Goal: Browse casually: Explore the website without a specific task or goal

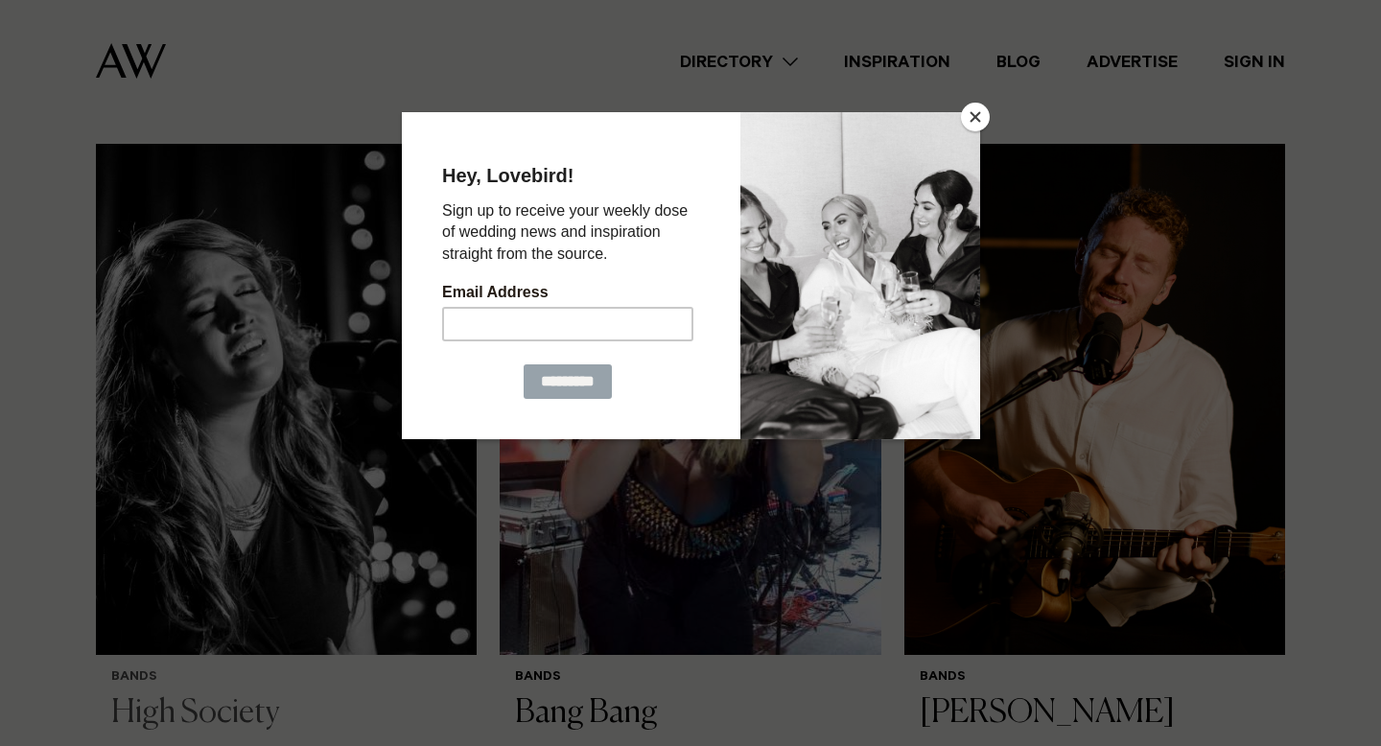
scroll to position [499, 0]
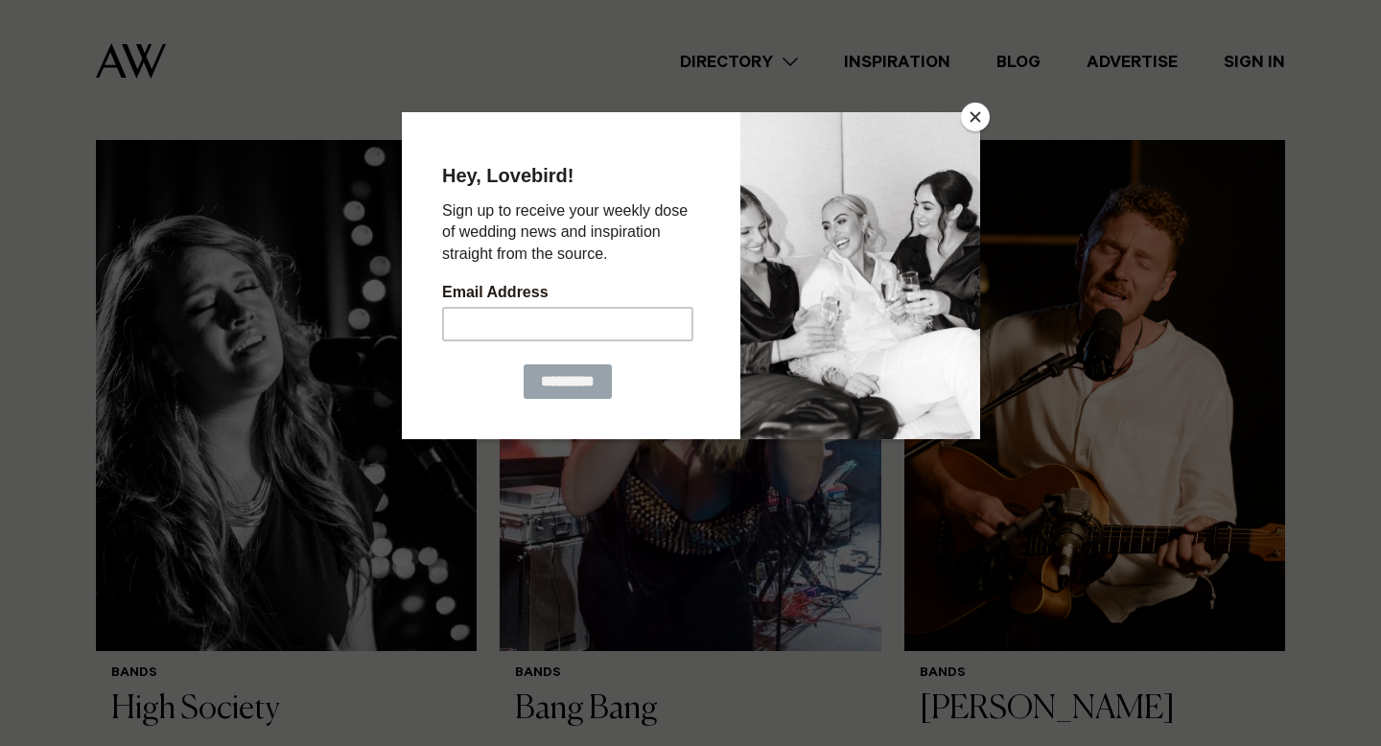
click at [977, 122] on button "Close" at bounding box center [975, 117] width 29 height 29
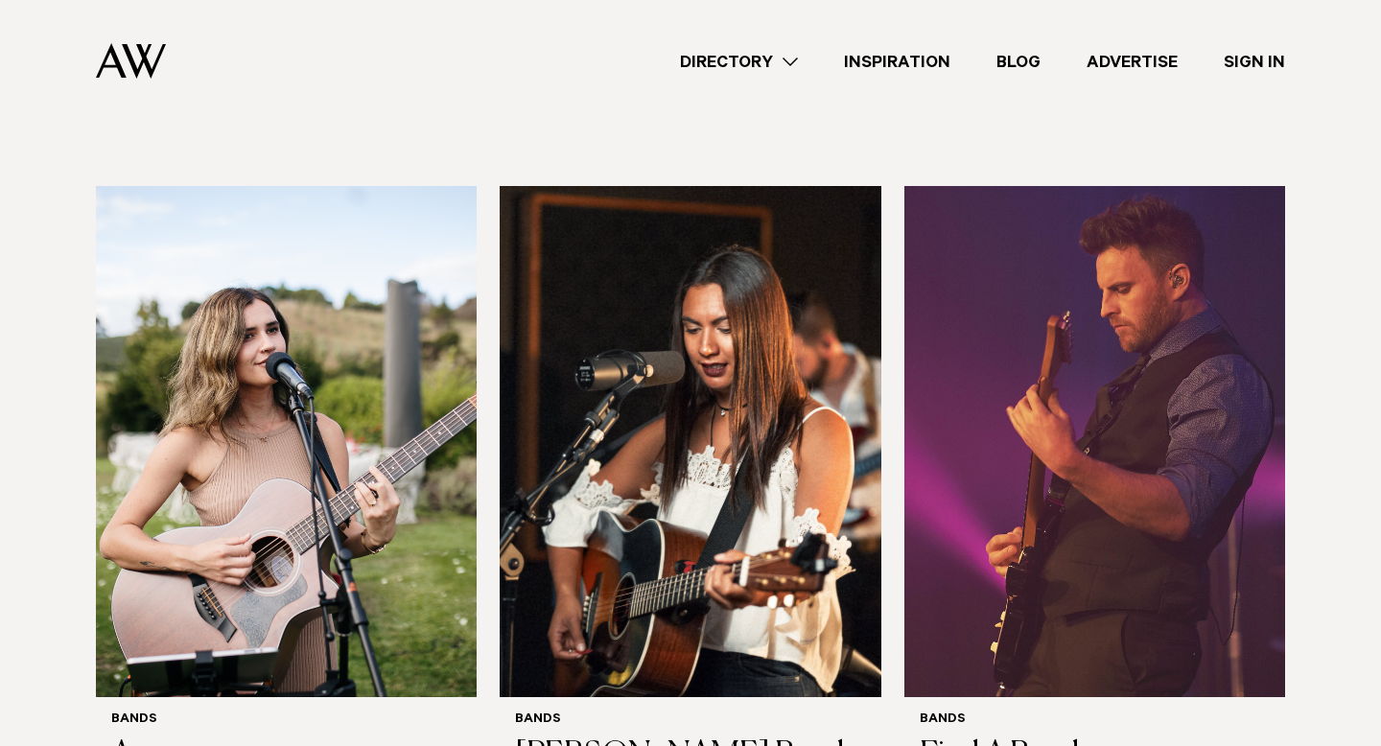
scroll to position [2089, 0]
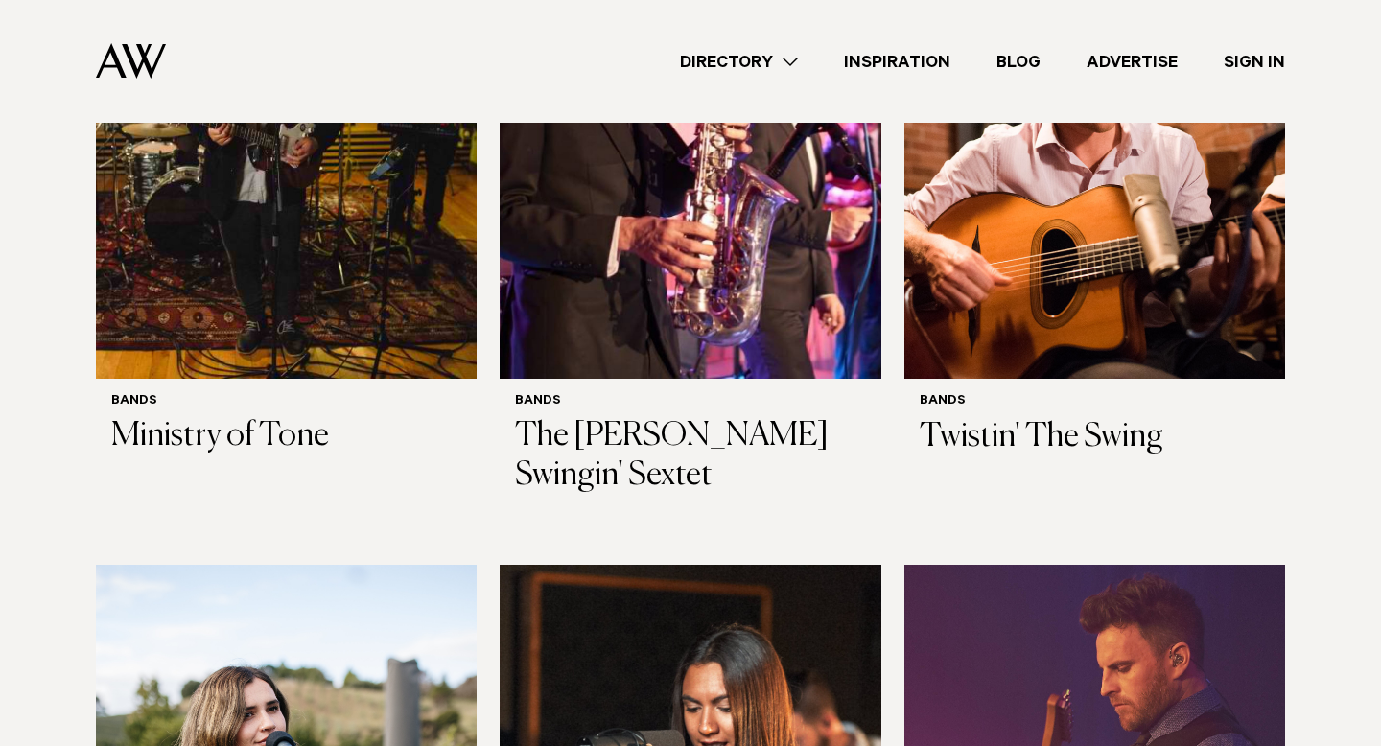
click at [918, 65] on link "Inspiration" at bounding box center [897, 62] width 152 height 26
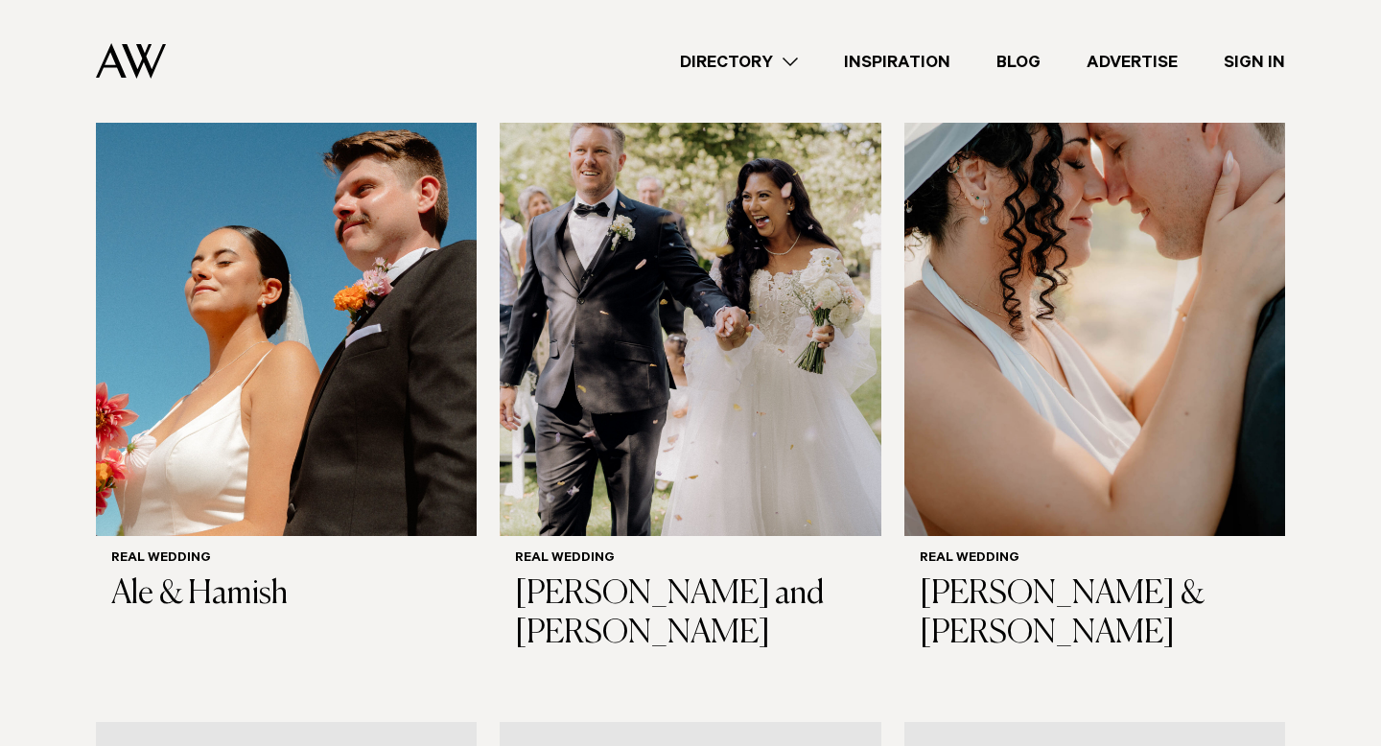
scroll to position [587, 0]
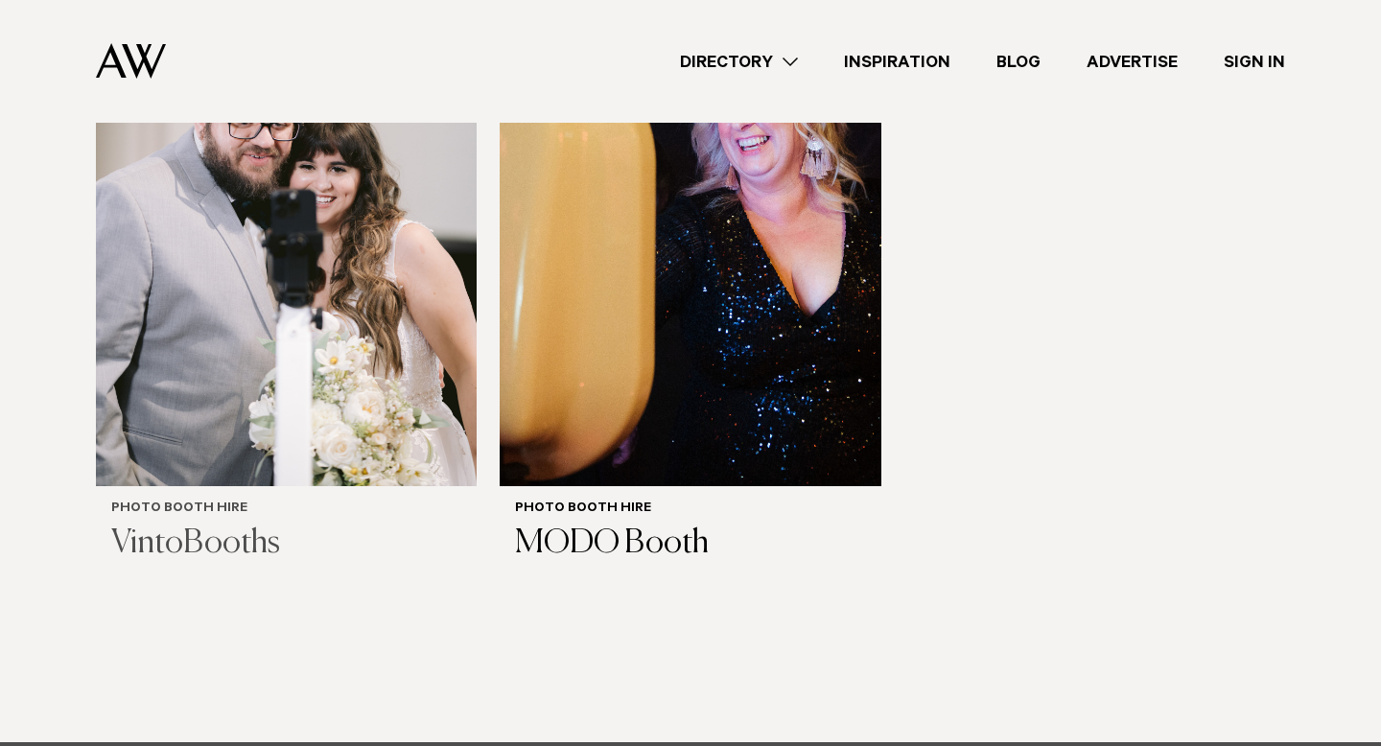
scroll to position [777, 0]
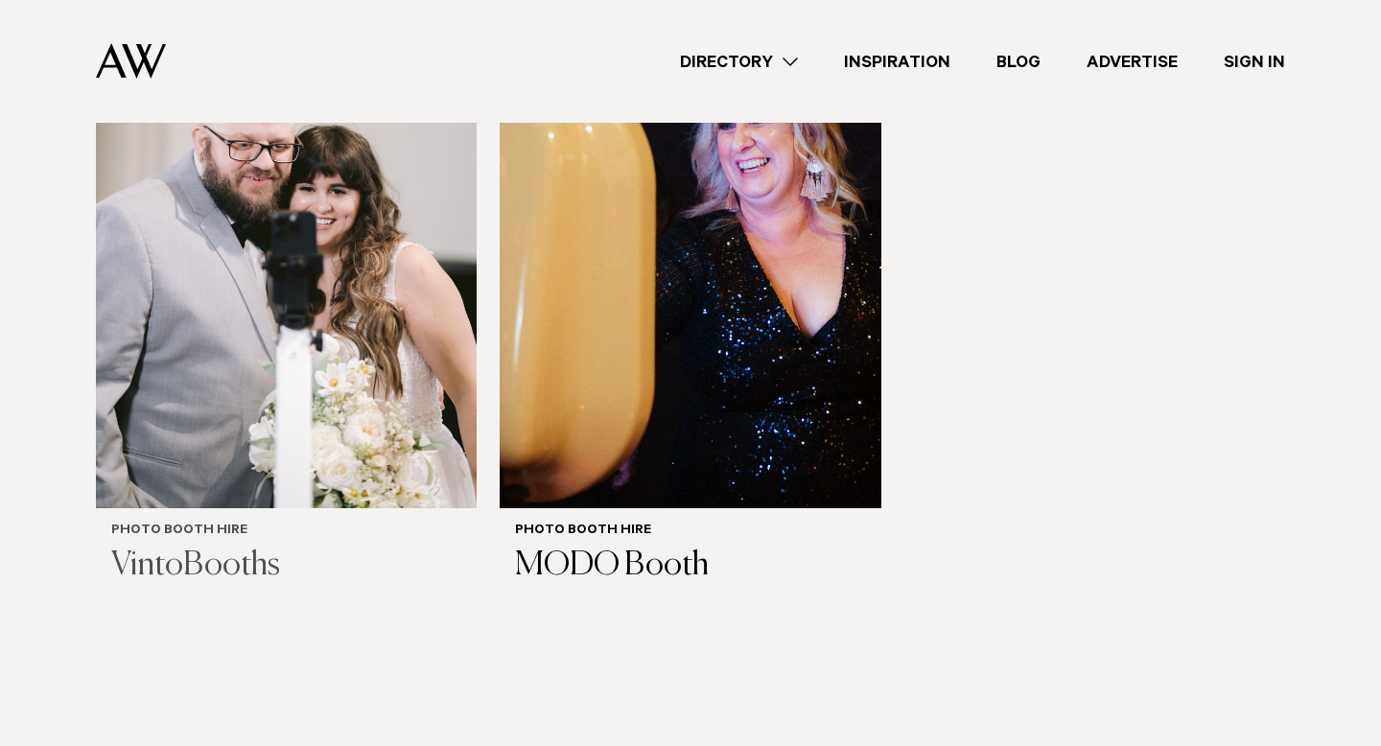
click at [241, 342] on img at bounding box center [286, 252] width 381 height 511
click at [626, 508] on div "Photo Booth Hire MODO Booth" at bounding box center [689, 555] width 381 height 94
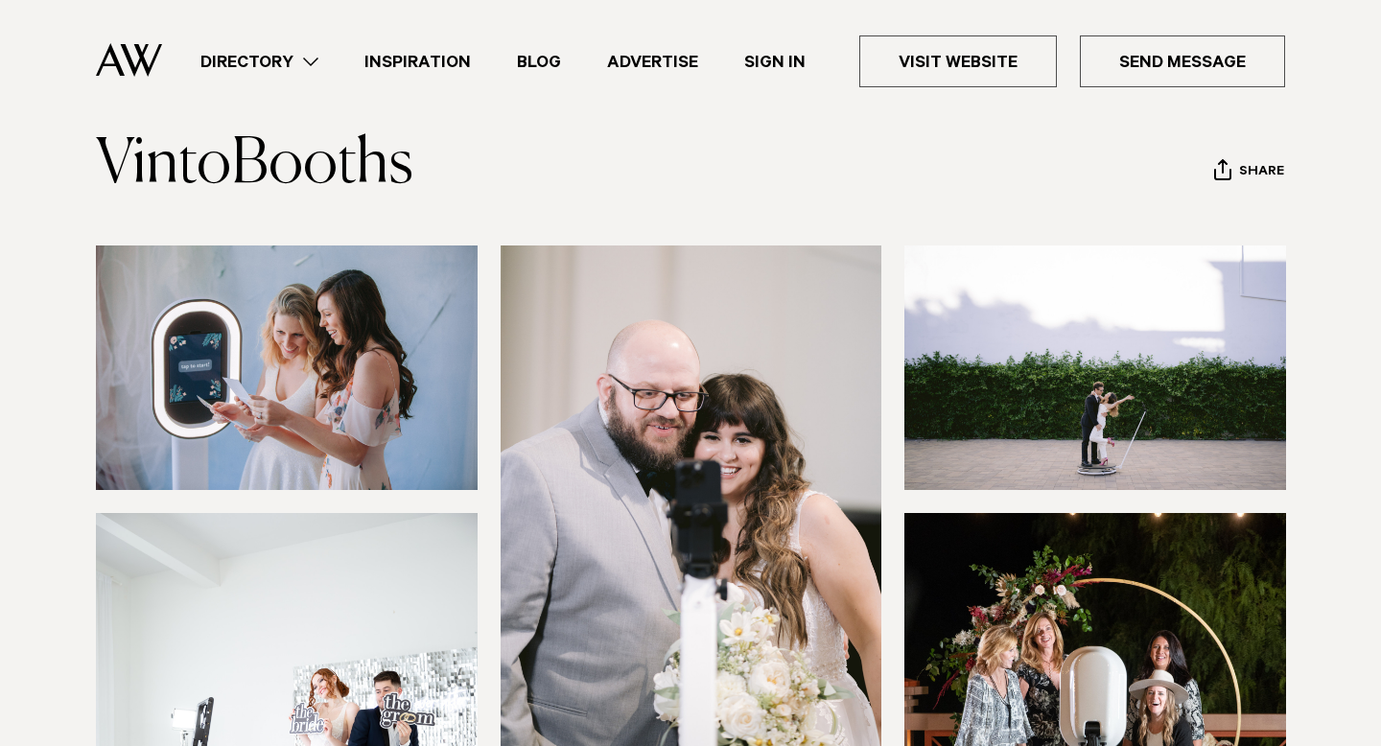
scroll to position [116, 0]
